Goal: Information Seeking & Learning: Learn about a topic

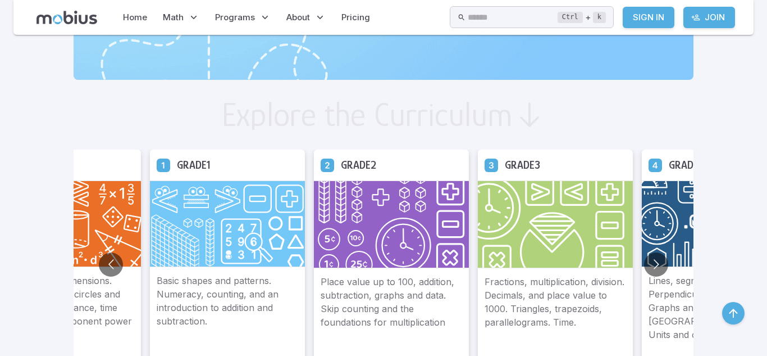
scroll to position [539, 0]
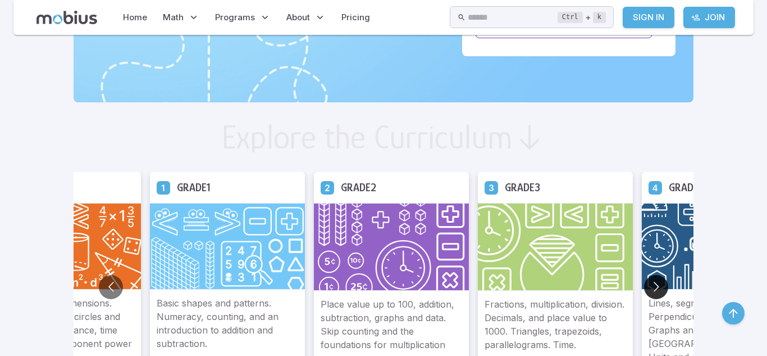
click at [652, 292] on button "Go to next slide" at bounding box center [656, 287] width 24 height 24
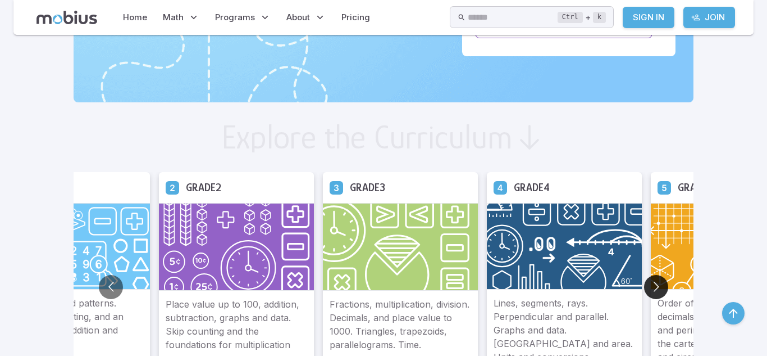
click at [652, 292] on button "Go to next slide" at bounding box center [656, 287] width 24 height 24
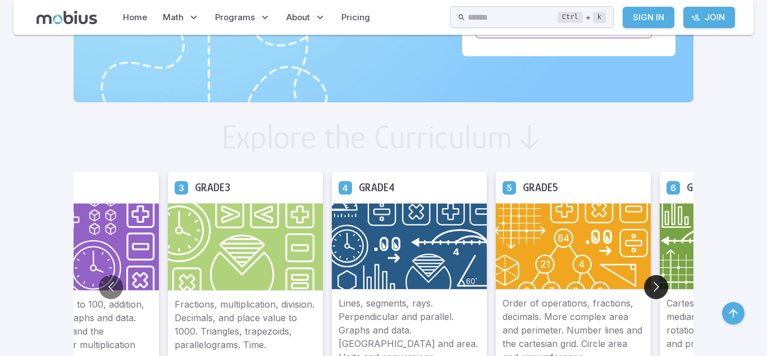
click at [652, 292] on button "Go to next slide" at bounding box center [656, 287] width 24 height 24
click at [653, 292] on button "Go to next slide" at bounding box center [656, 287] width 24 height 24
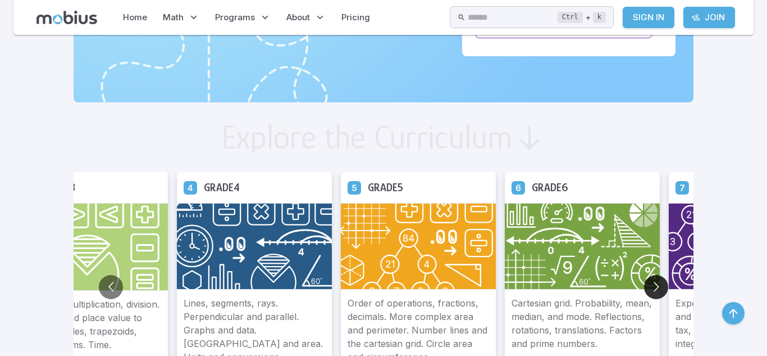
click at [653, 290] on button "Go to next slide" at bounding box center [656, 287] width 24 height 24
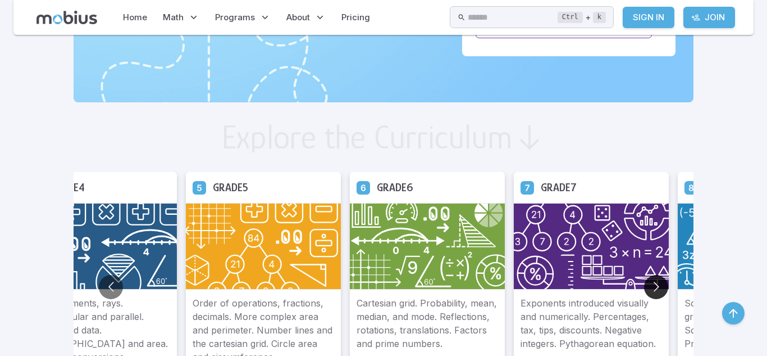
click at [653, 290] on button "Go to next slide" at bounding box center [656, 287] width 24 height 24
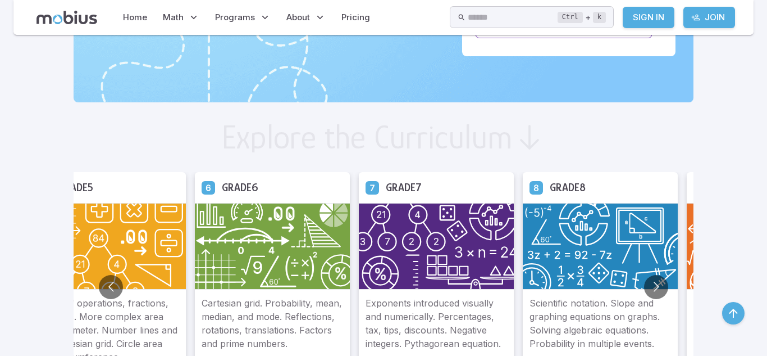
click at [575, 266] on img at bounding box center [600, 246] width 155 height 87
click at [574, 265] on img at bounding box center [600, 246] width 155 height 87
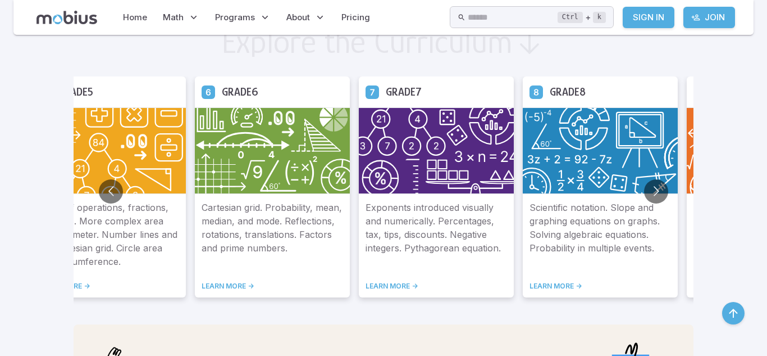
scroll to position [652, 0]
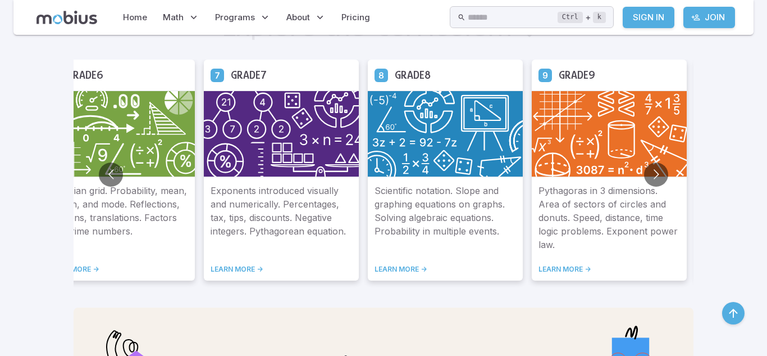
click at [389, 166] on img at bounding box center [445, 133] width 155 height 87
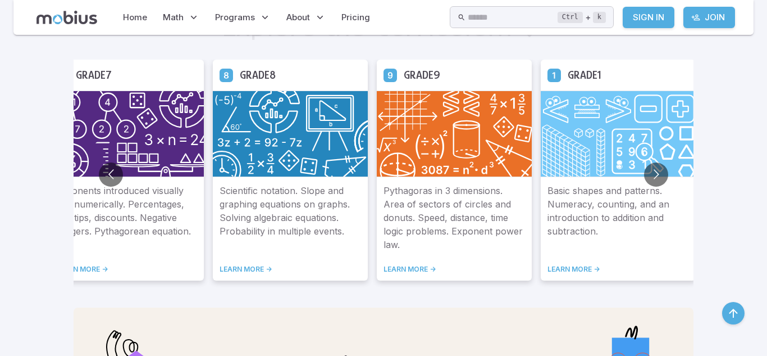
click at [250, 269] on link "LEARN MORE ->" at bounding box center [291, 269] width 142 height 9
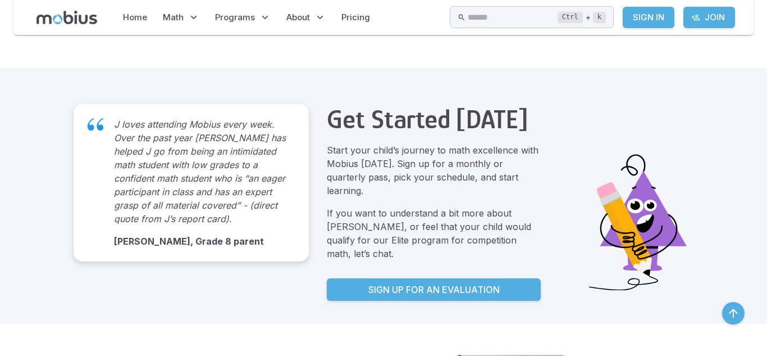
scroll to position [2083, 0]
